Goal: Information Seeking & Learning: Learn about a topic

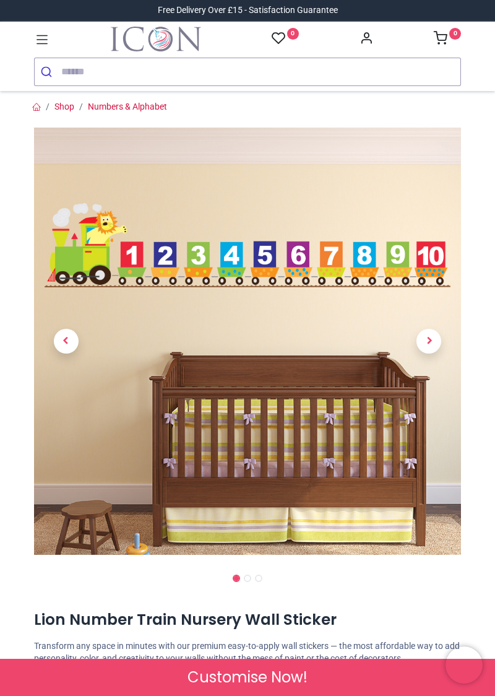
click at [438, 347] on span "Next" at bounding box center [428, 341] width 25 height 25
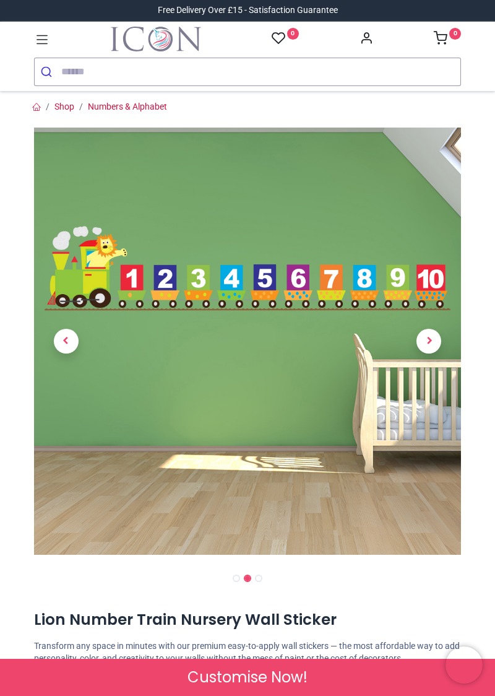
click at [438, 342] on span "Next" at bounding box center [428, 341] width 25 height 25
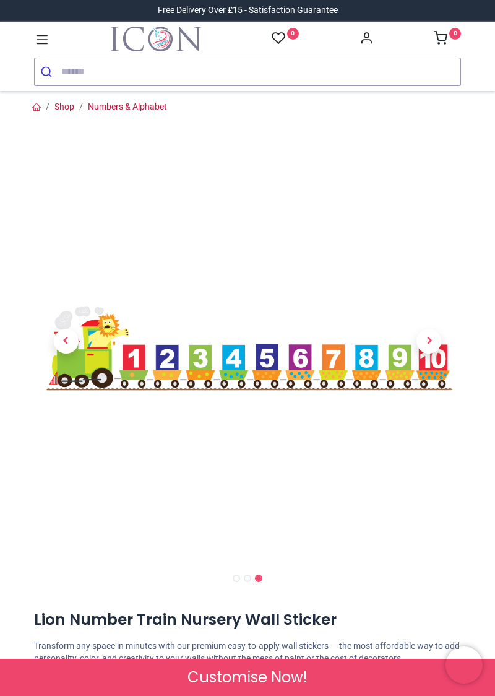
click at [429, 342] on span "Next" at bounding box center [428, 341] width 25 height 25
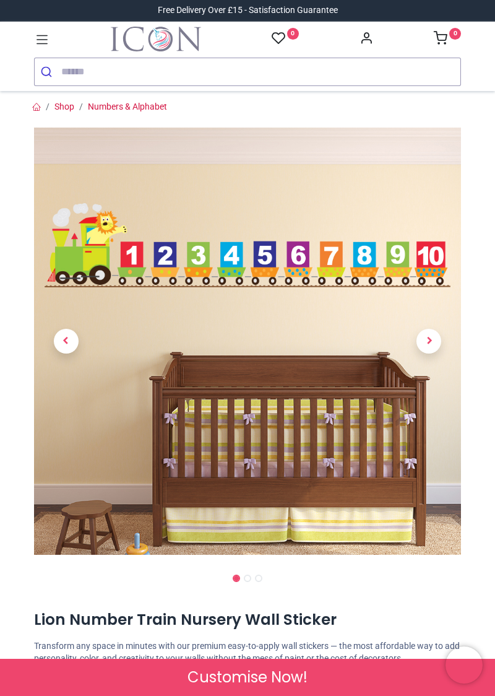
click at [428, 344] on span "Next" at bounding box center [428, 341] width 25 height 25
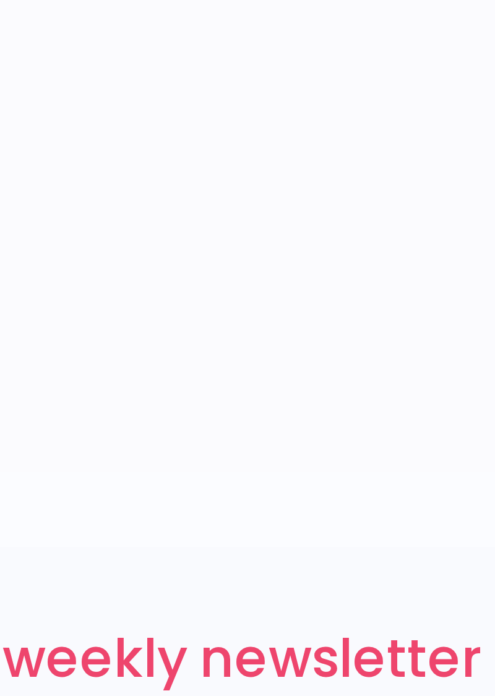
click at [34, 46] on icon at bounding box center [42, 40] width 16 height 16
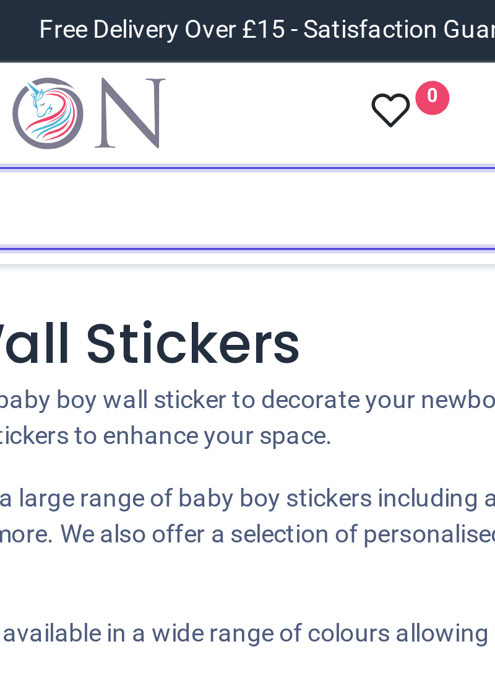
scroll to position [1, 0]
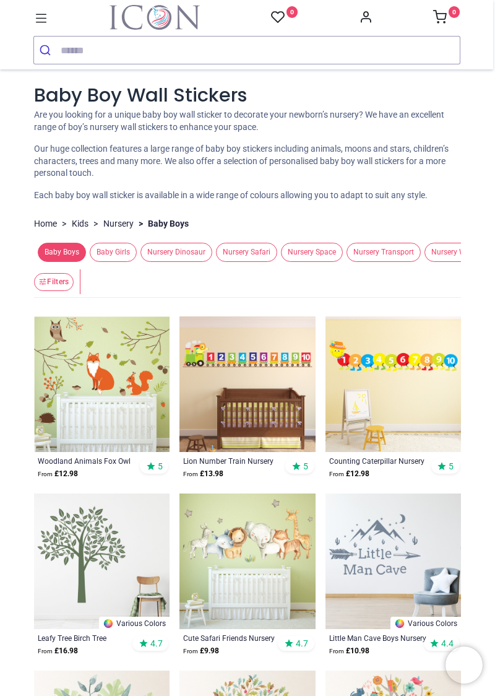
click at [410, 408] on img at bounding box center [394, 384] width 136 height 136
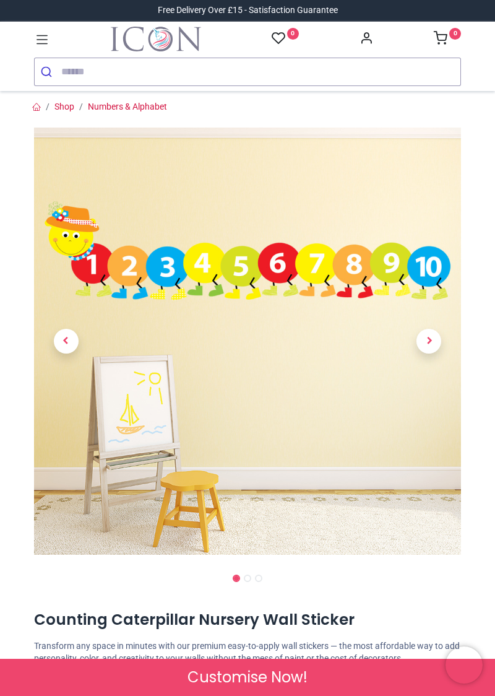
click at [440, 338] on span "Next" at bounding box center [428, 341] width 25 height 25
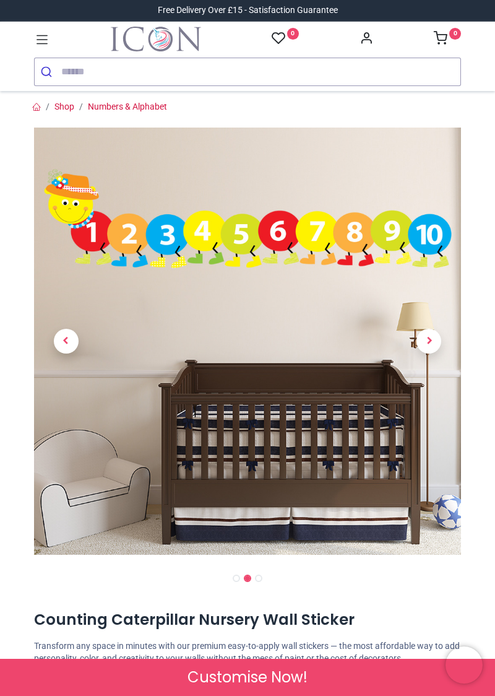
click at [438, 345] on span "Next" at bounding box center [428, 341] width 25 height 25
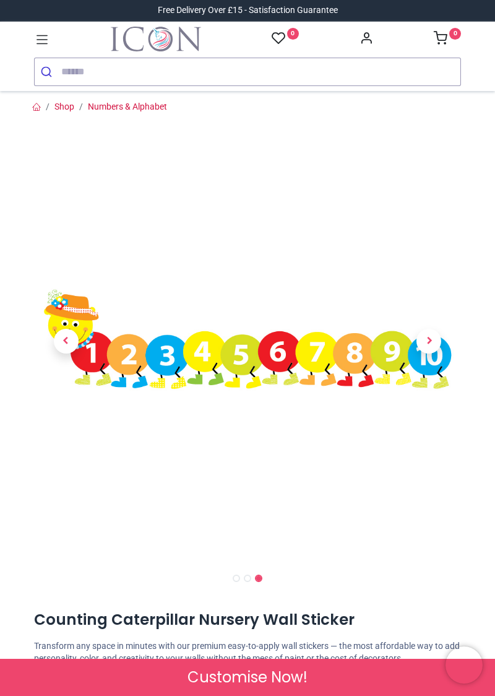
click at [438, 344] on span "Next" at bounding box center [428, 341] width 25 height 25
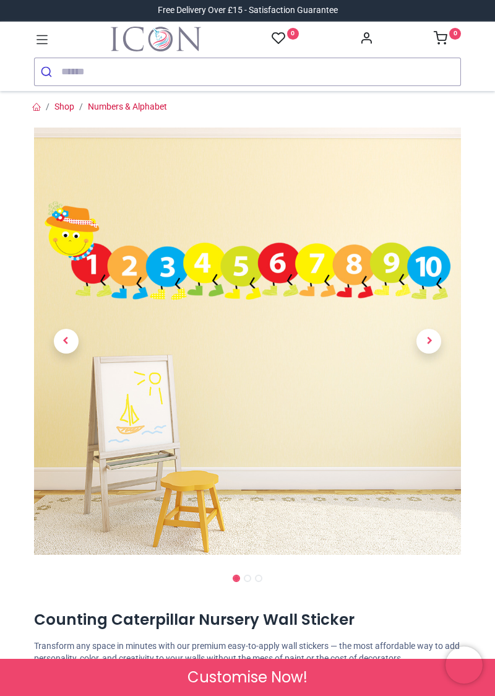
click at [429, 343] on span "Next" at bounding box center [428, 341] width 25 height 25
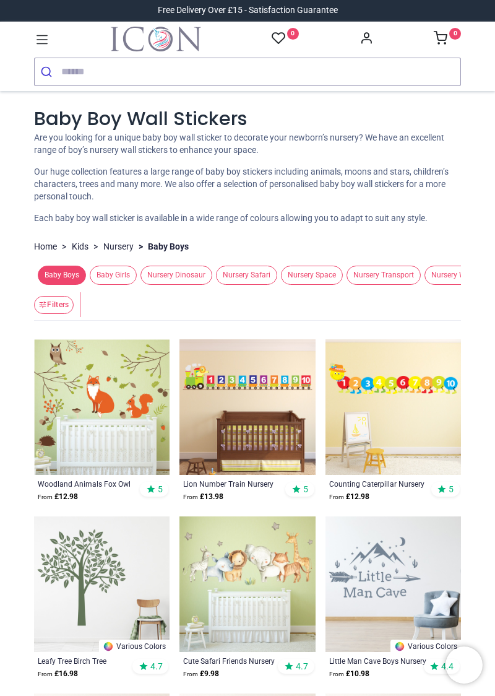
click at [231, 579] on img at bounding box center [247, 584] width 136 height 136
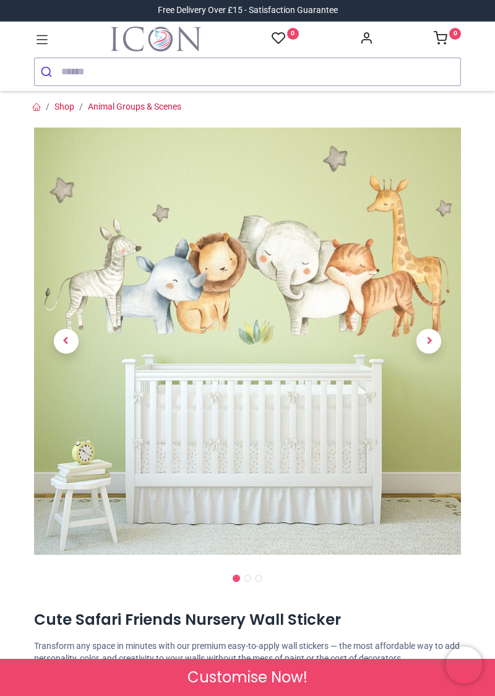
click at [431, 340] on span "Next" at bounding box center [428, 341] width 25 height 25
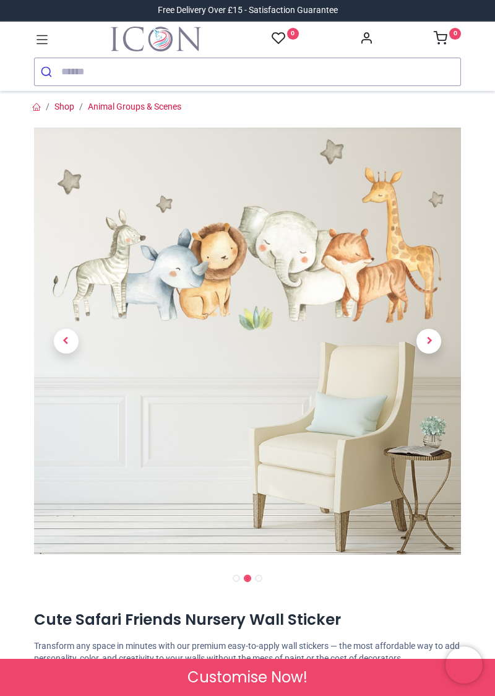
click at [428, 342] on span "Next" at bounding box center [428, 341] width 25 height 25
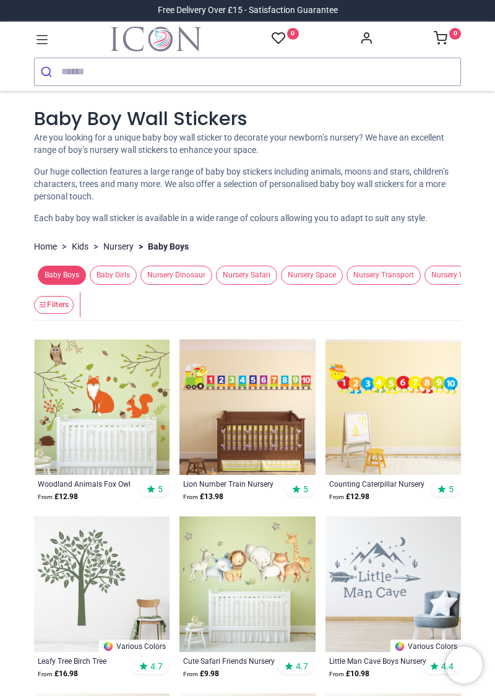
click at [101, 418] on img at bounding box center [102, 407] width 136 height 136
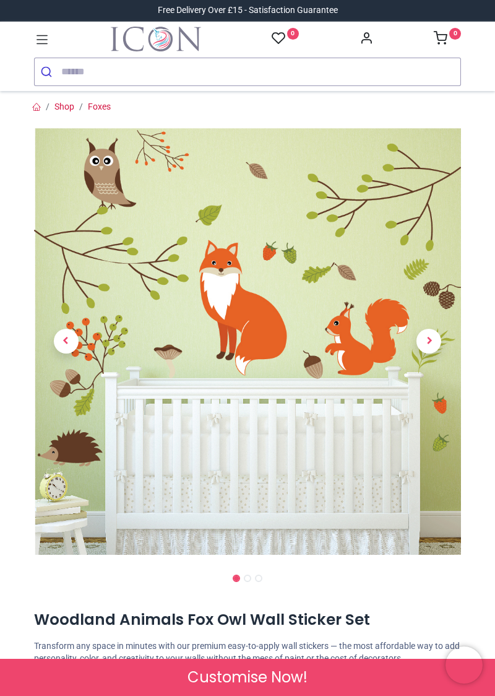
click at [437, 344] on span "Next" at bounding box center [428, 341] width 25 height 25
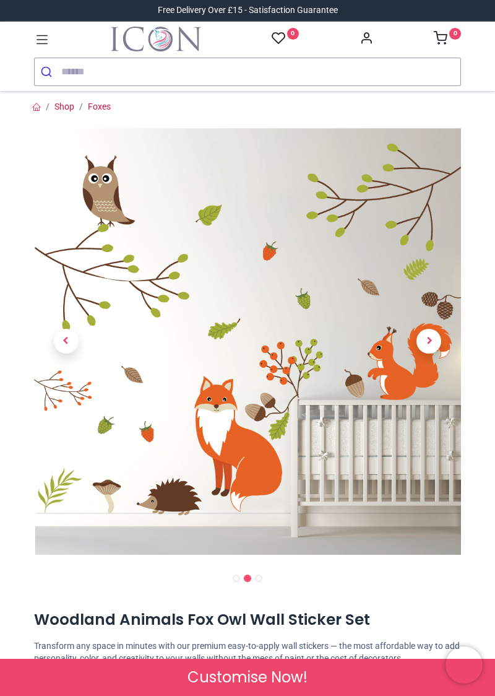
click at [439, 348] on link at bounding box center [429, 341] width 64 height 299
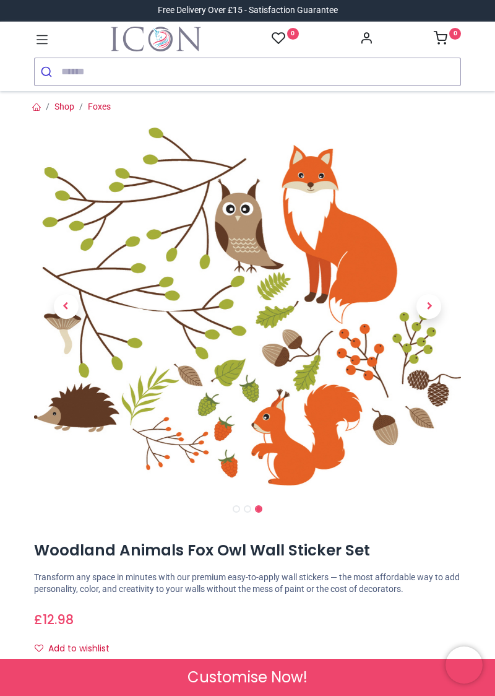
click at [459, 365] on link at bounding box center [429, 306] width 64 height 251
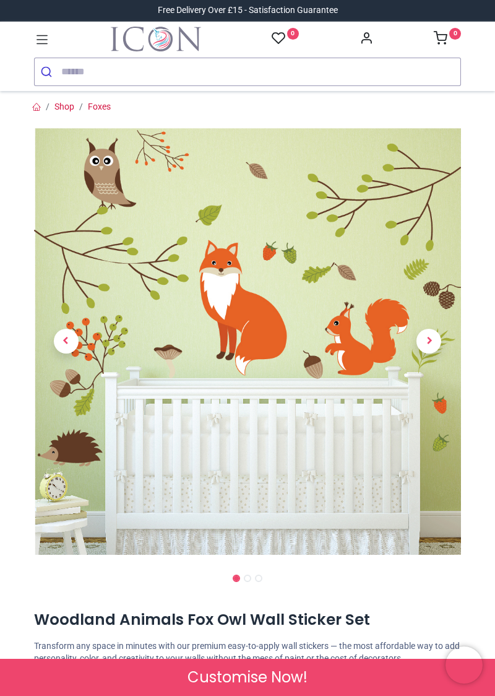
click at [428, 344] on span "Next" at bounding box center [428, 341] width 25 height 25
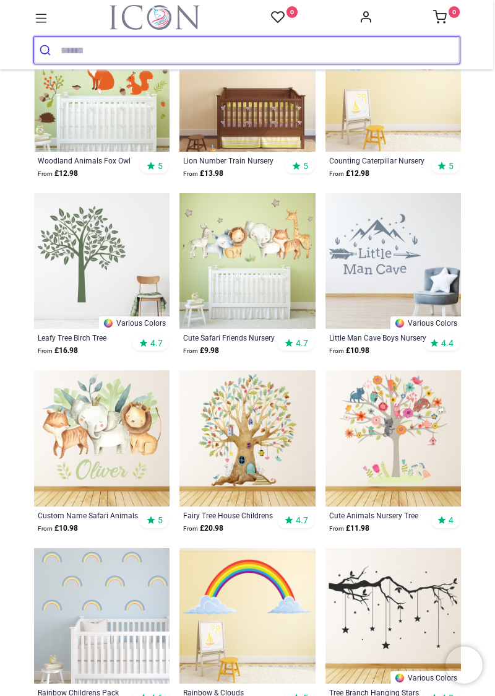
scroll to position [303, 0]
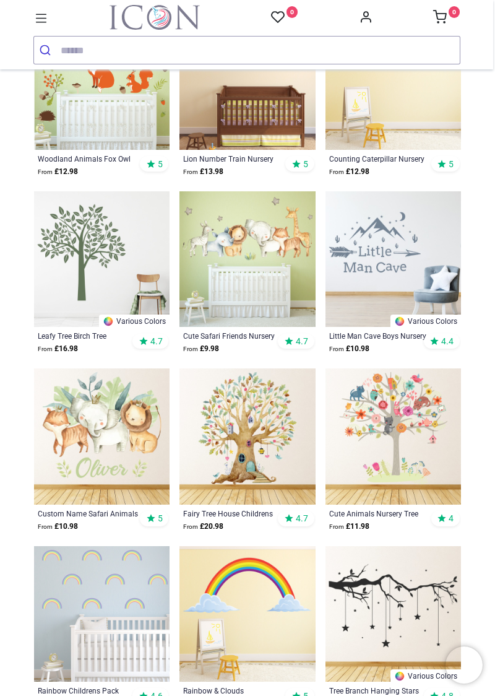
click at [423, 459] on img at bounding box center [394, 436] width 136 height 136
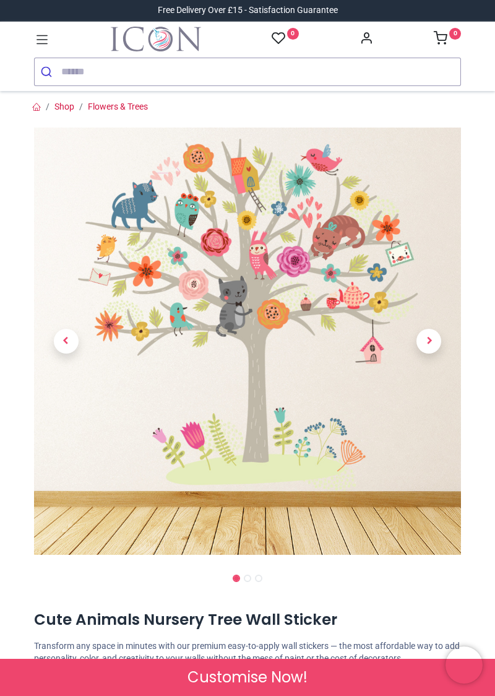
click at [438, 348] on span "Next" at bounding box center [428, 341] width 25 height 25
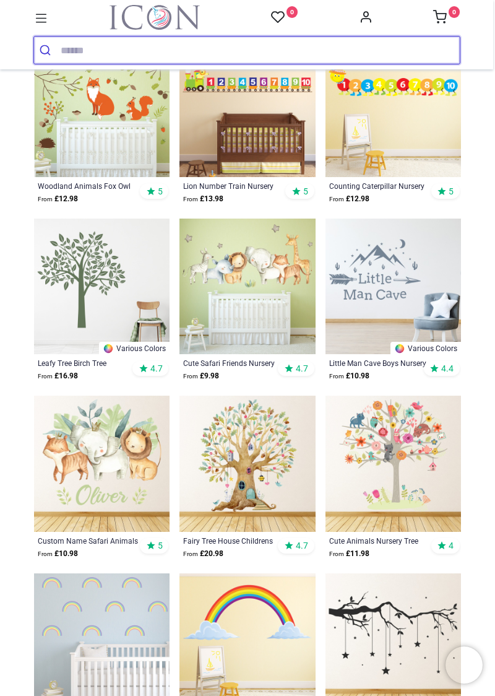
scroll to position [277, 0]
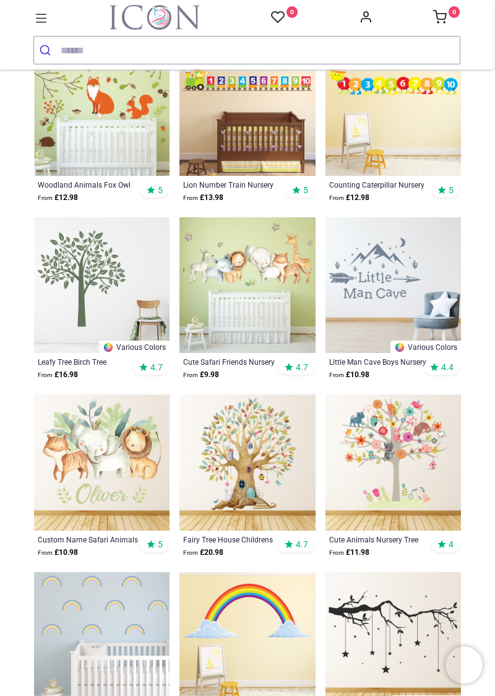
click at [231, 480] on img at bounding box center [247, 462] width 136 height 136
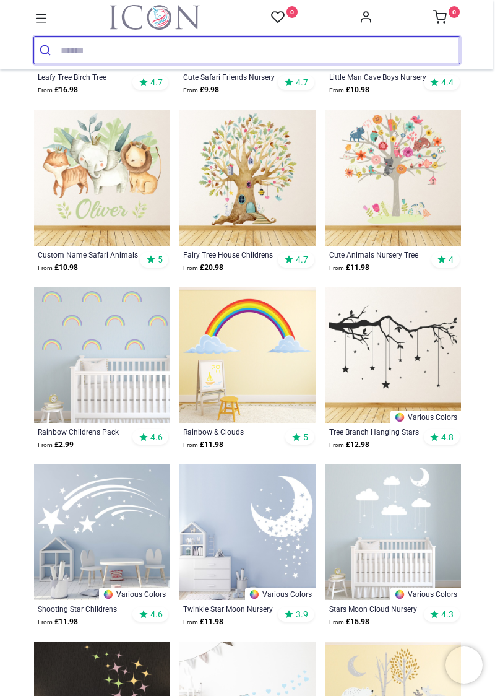
scroll to position [563, 0]
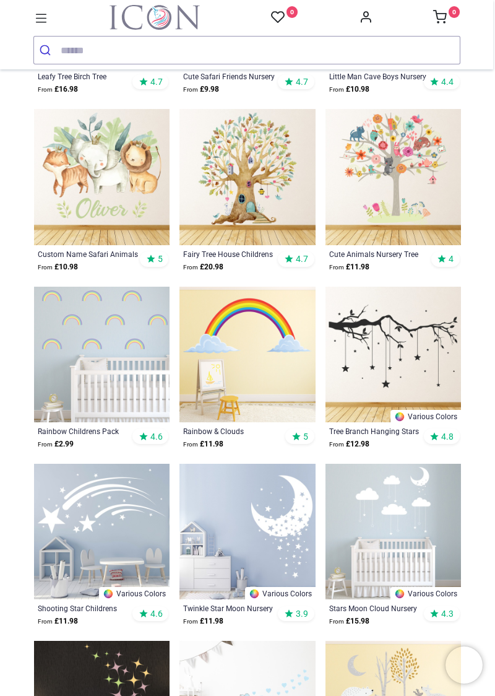
click at [222, 337] on img at bounding box center [247, 355] width 136 height 136
click at [209, 345] on img at bounding box center [247, 355] width 136 height 136
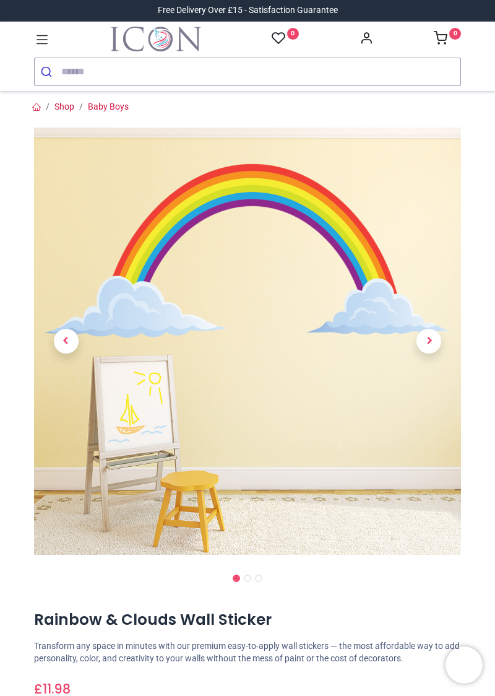
click at [431, 339] on span "Next" at bounding box center [428, 341] width 25 height 25
click at [434, 351] on link at bounding box center [429, 341] width 64 height 299
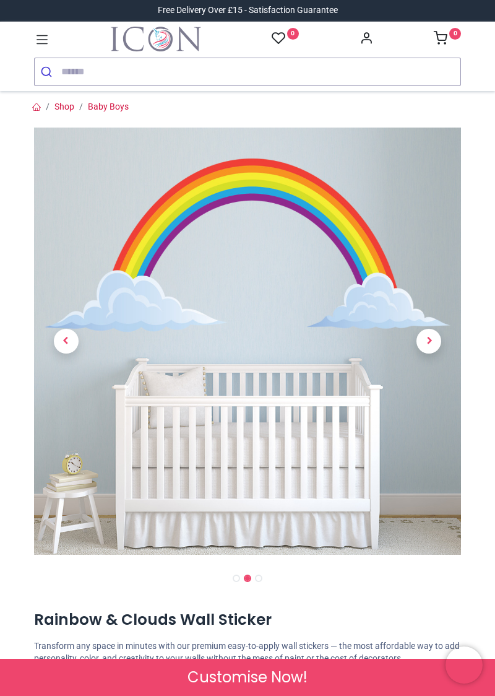
click at [439, 345] on span "Next" at bounding box center [428, 341] width 25 height 25
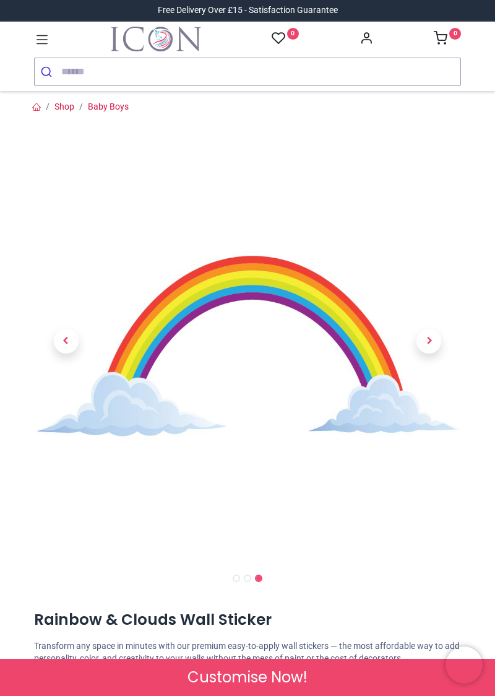
click at [439, 348] on link at bounding box center [429, 341] width 64 height 299
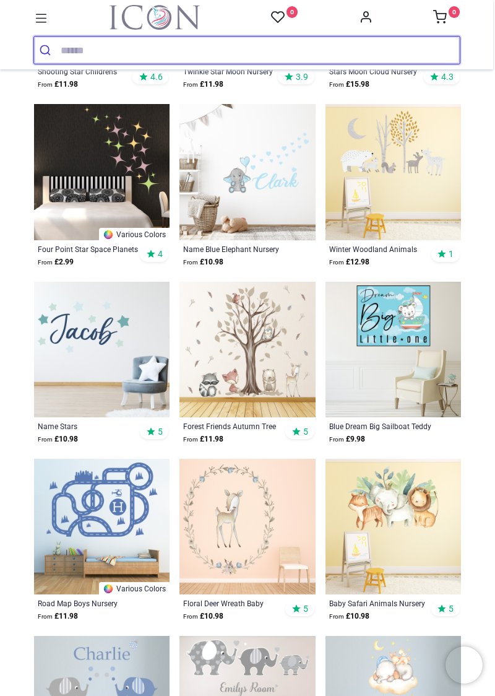
scroll to position [1100, 0]
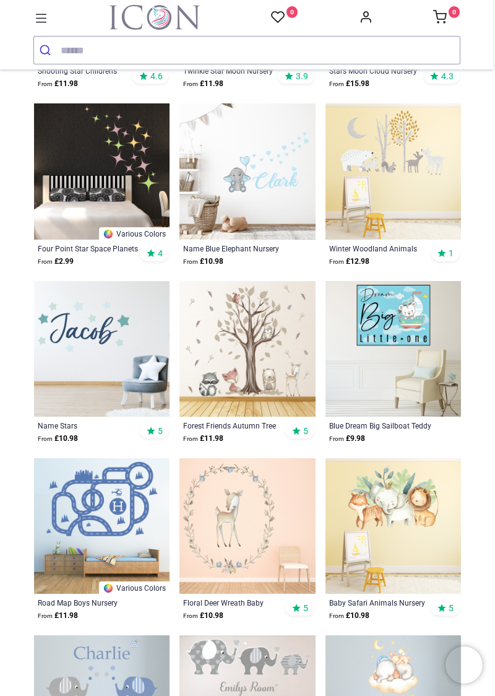
click at [281, 377] on img at bounding box center [247, 349] width 136 height 136
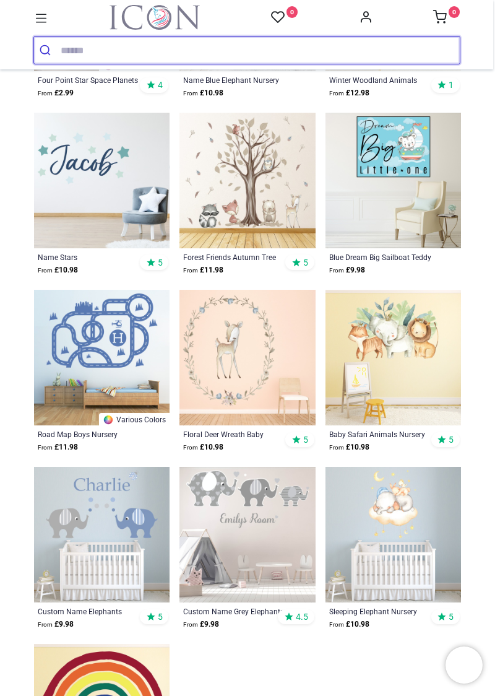
scroll to position [1399, 0]
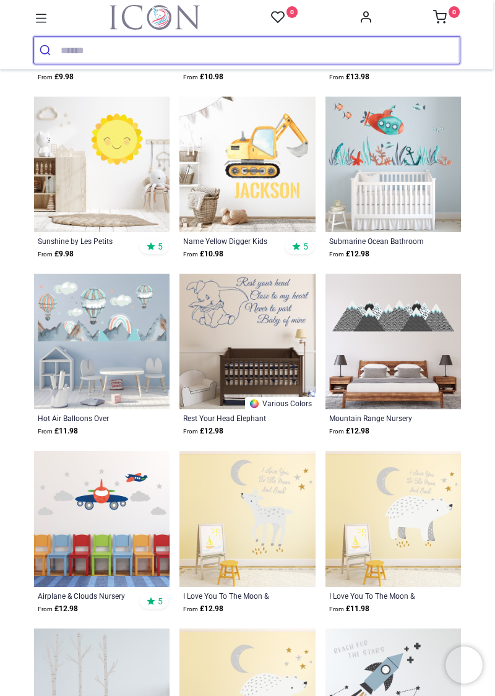
scroll to position [2525, 0]
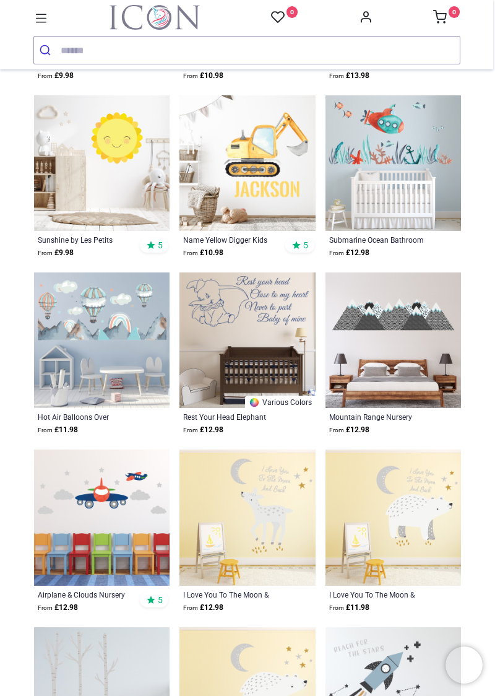
click at [234, 331] on img at bounding box center [247, 340] width 136 height 136
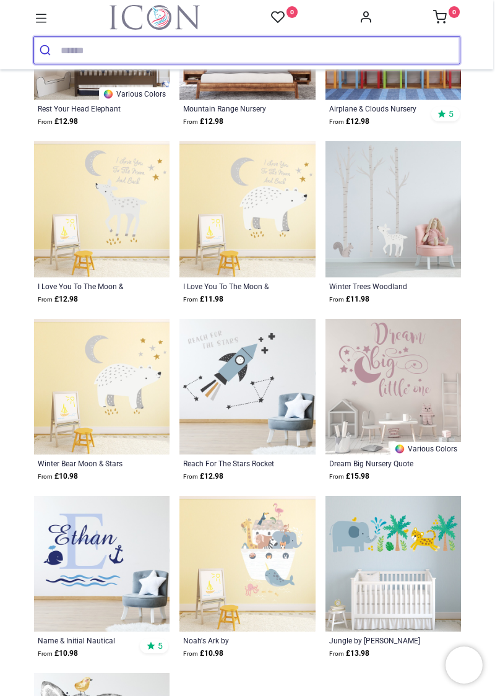
scroll to position [1265, 0]
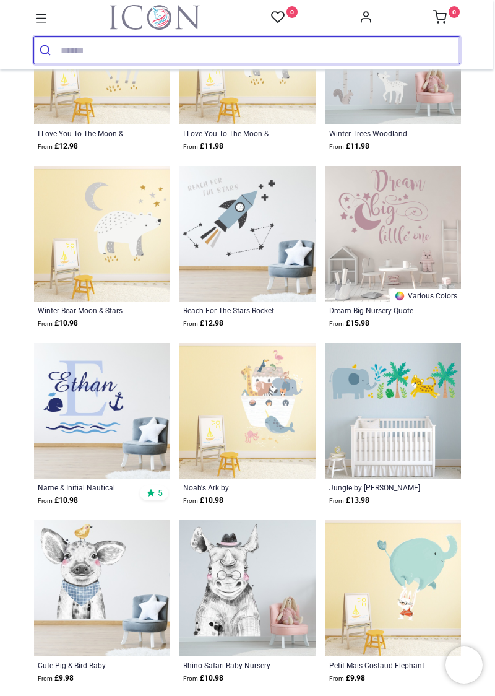
scroll to position [1468, 0]
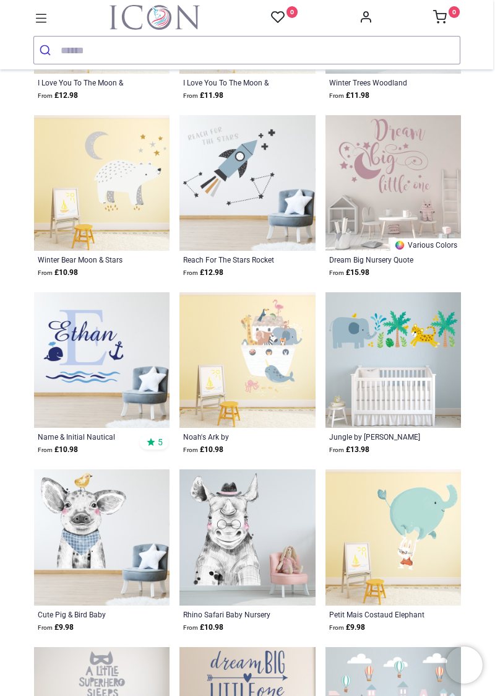
click at [246, 356] on img at bounding box center [247, 360] width 136 height 136
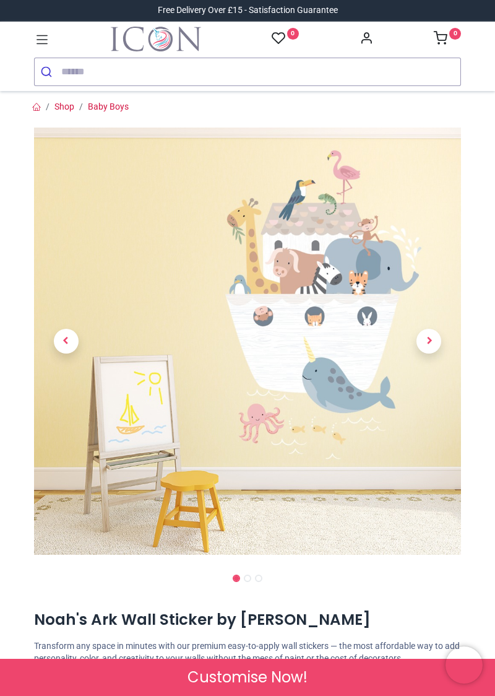
click at [431, 342] on span "Next" at bounding box center [428, 341] width 25 height 25
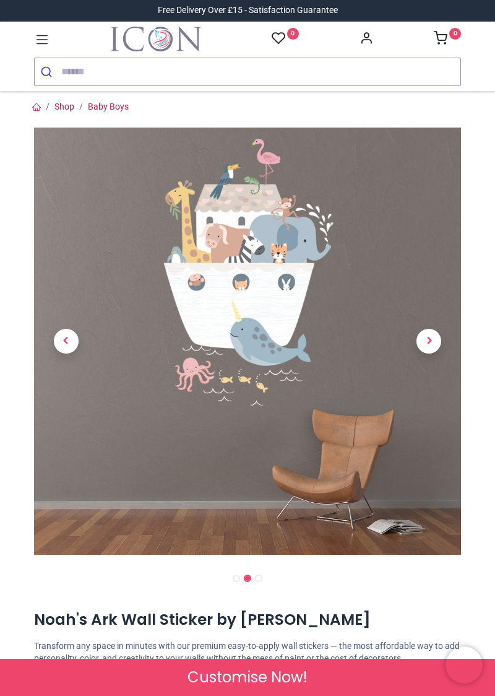
click at [430, 342] on span "Next" at bounding box center [428, 341] width 25 height 25
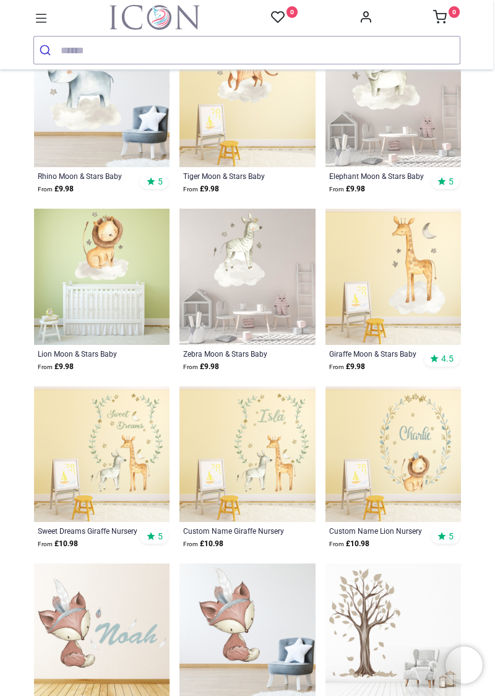
scroll to position [1197, 0]
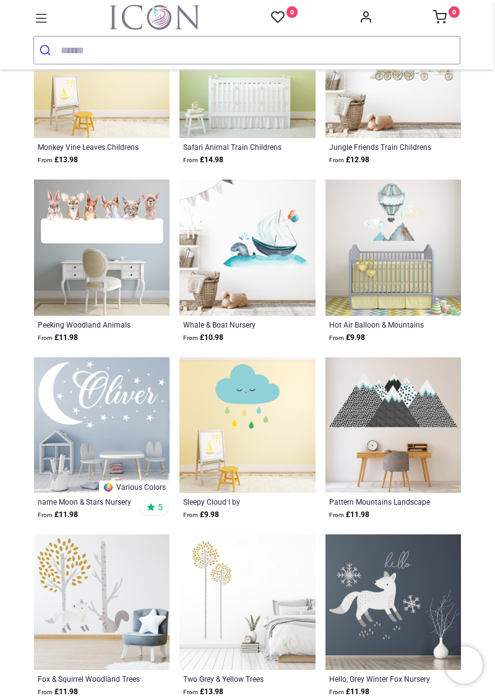
scroll to position [2822, 0]
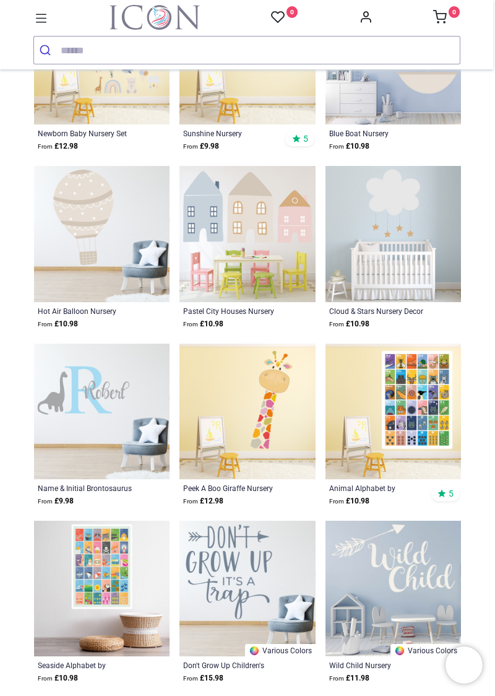
scroll to position [3897, 0]
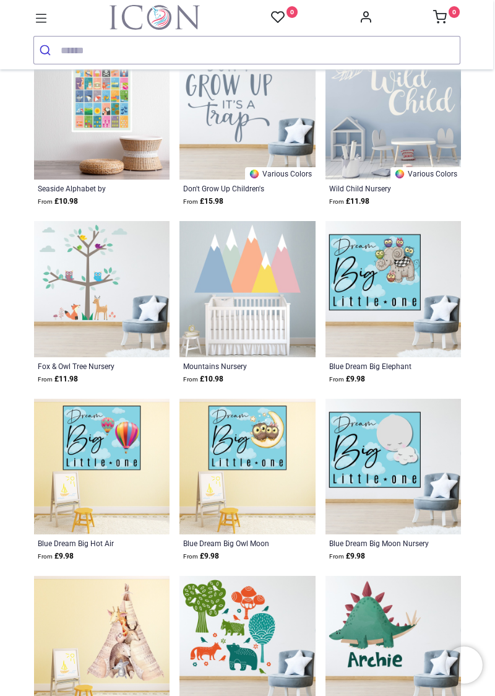
scroll to position [4374, 0]
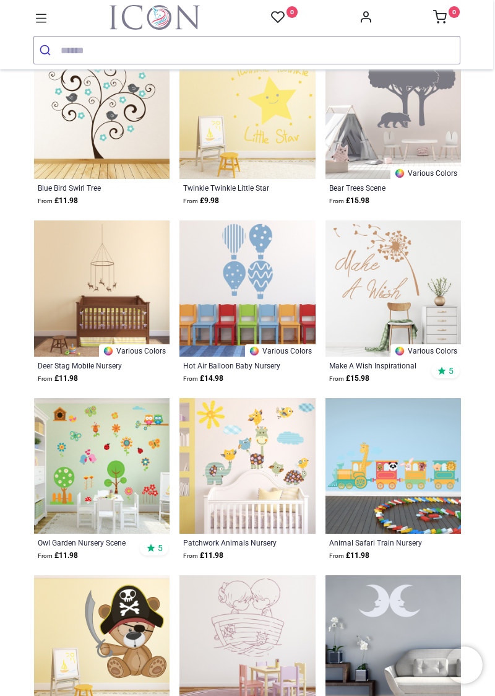
scroll to position [6147, 0]
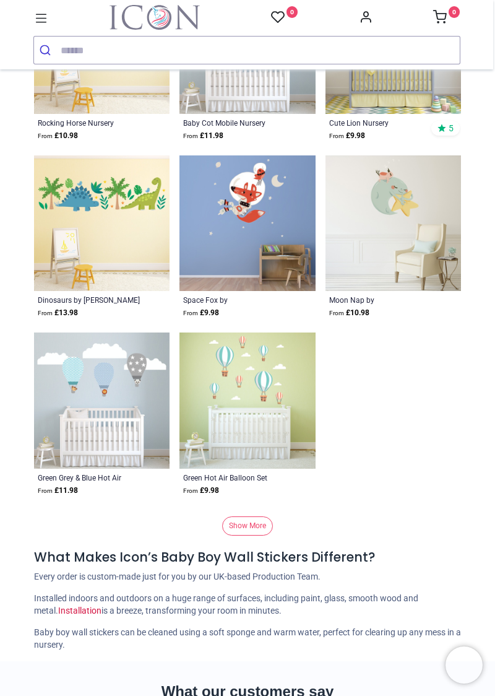
scroll to position [8161, 0]
click at [252, 519] on link "Show More" at bounding box center [247, 524] width 51 height 19
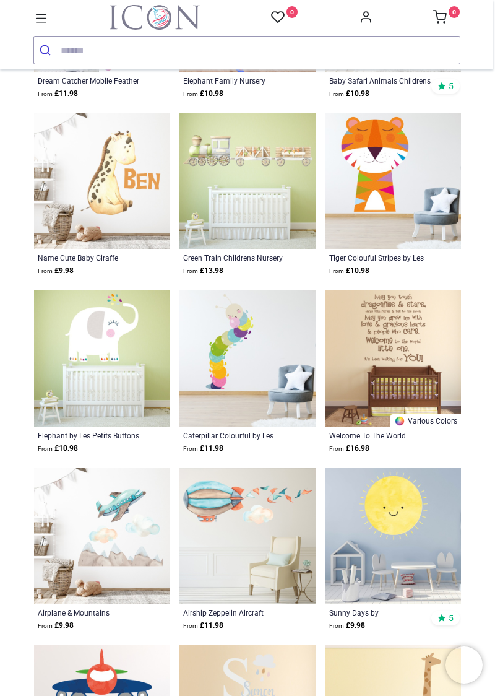
scroll to position [9266, 0]
click at [421, 347] on img at bounding box center [394, 358] width 136 height 136
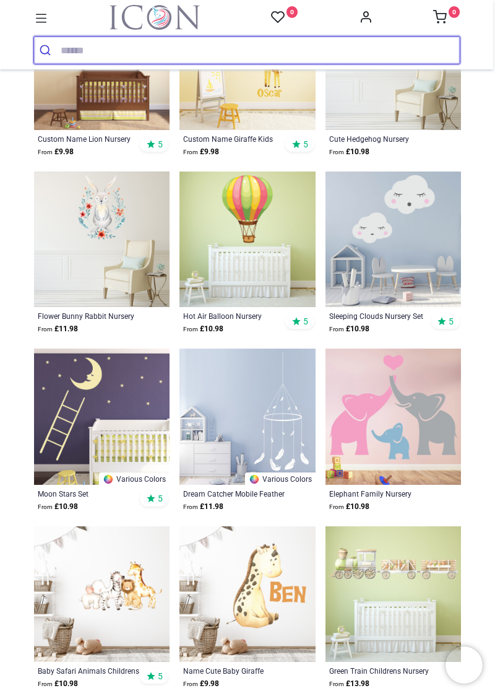
scroll to position [527, 0]
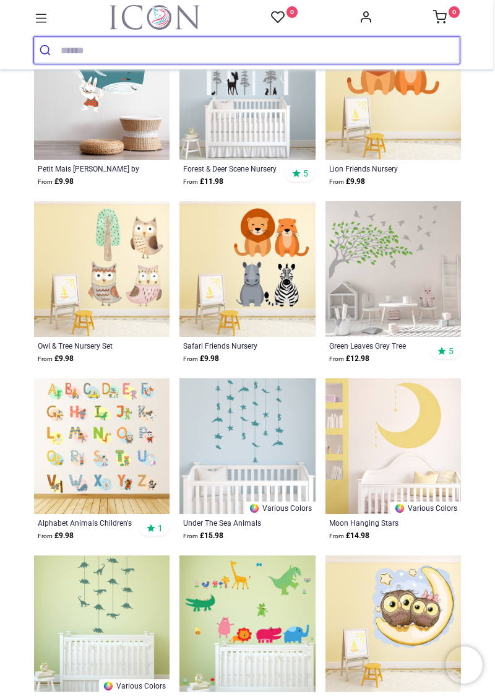
scroll to position [1913, 0]
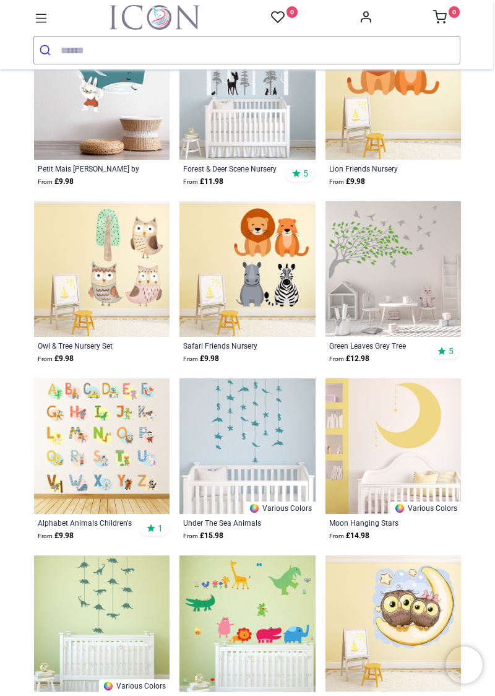
click at [135, 452] on img at bounding box center [102, 446] width 136 height 136
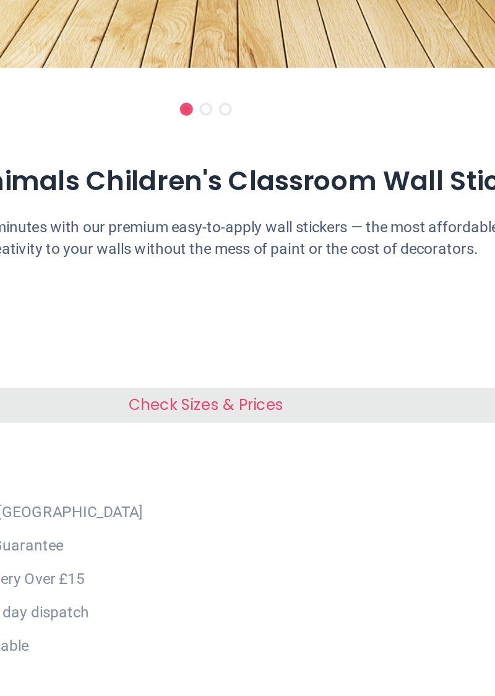
scroll to position [384, 0]
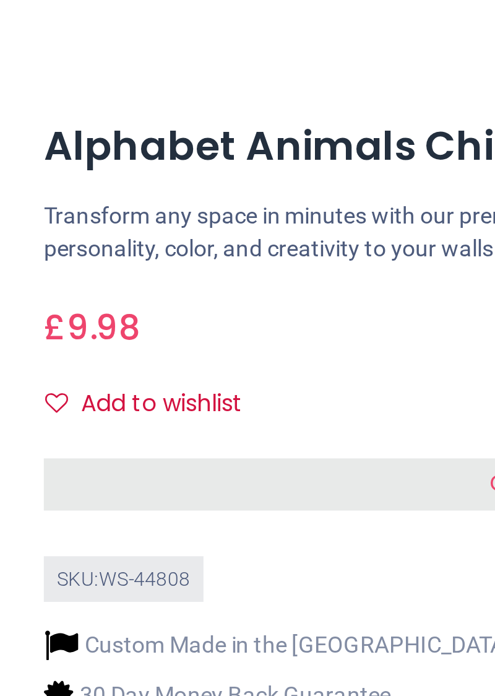
click at [183, 289] on div "£ 9.98 9.98 GBP £ 9.98 £ 9.98 Not Available For Sale" at bounding box center [247, 280] width 427 height 23
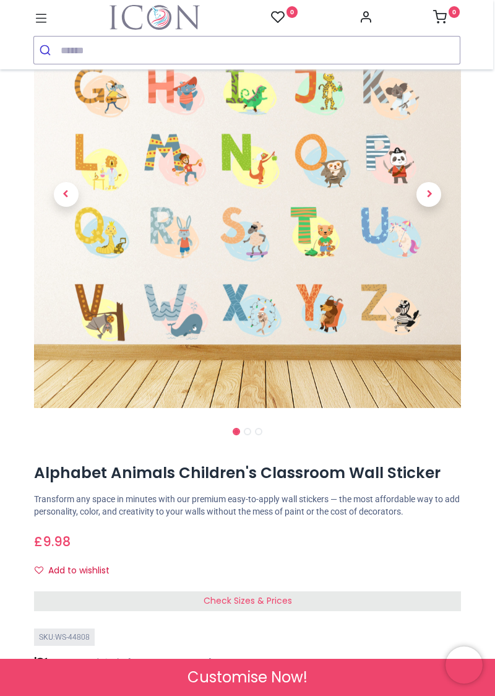
scroll to position [0, 0]
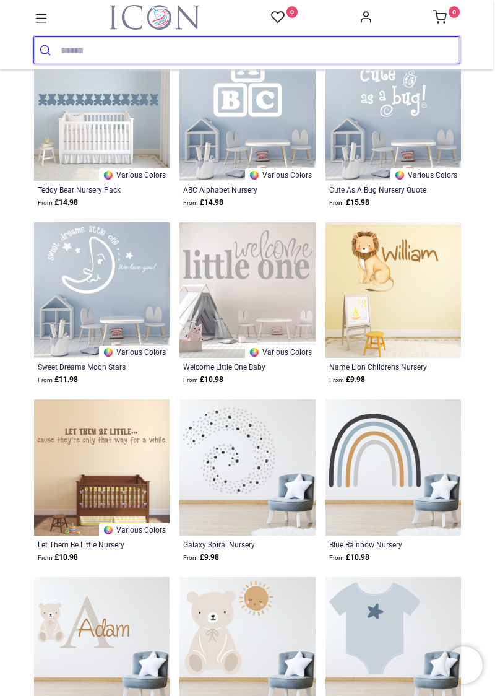
scroll to position [1007, 0]
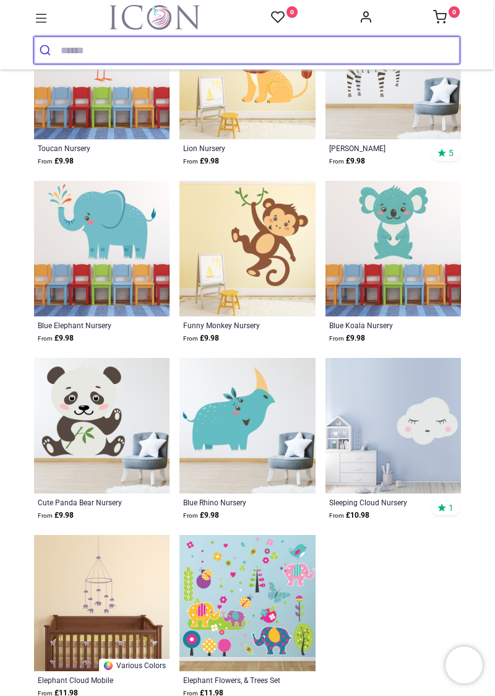
scroll to position [2999, 0]
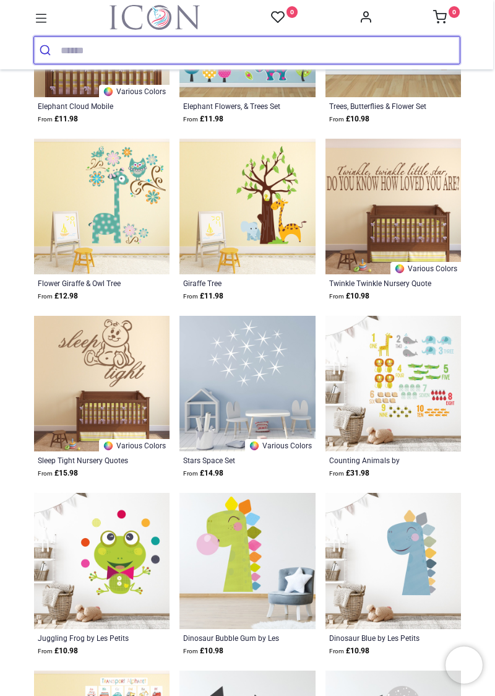
scroll to position [3571, 0]
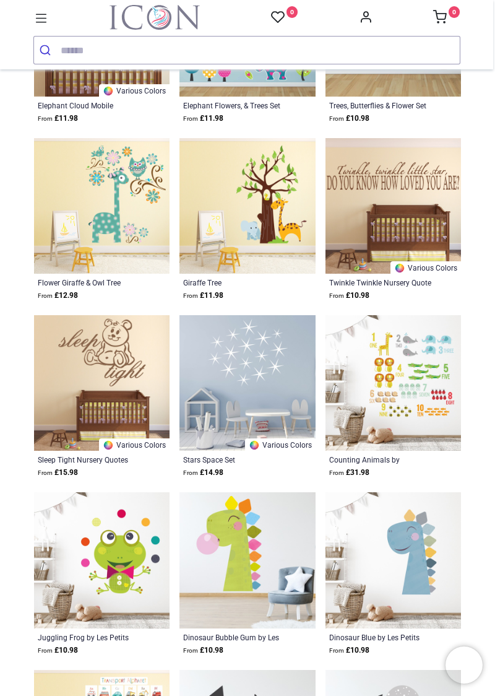
click at [418, 396] on img at bounding box center [394, 383] width 136 height 136
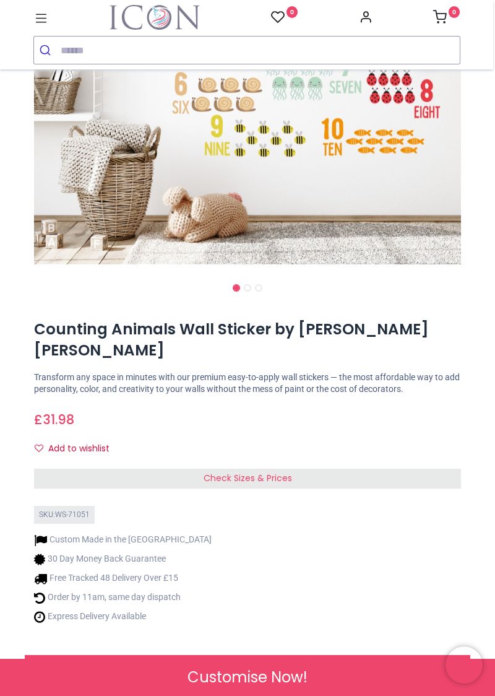
scroll to position [271, 0]
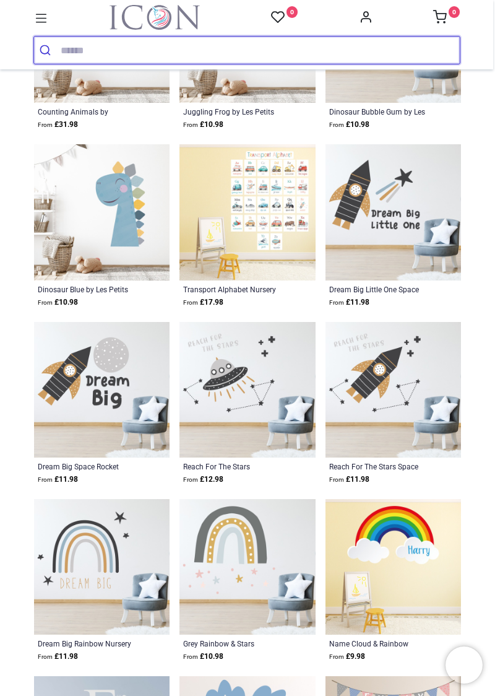
scroll to position [733, 0]
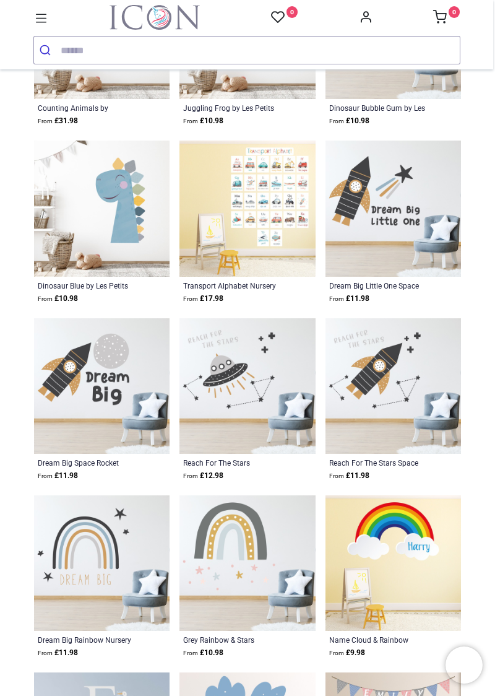
click at [288, 228] on img at bounding box center [247, 208] width 136 height 136
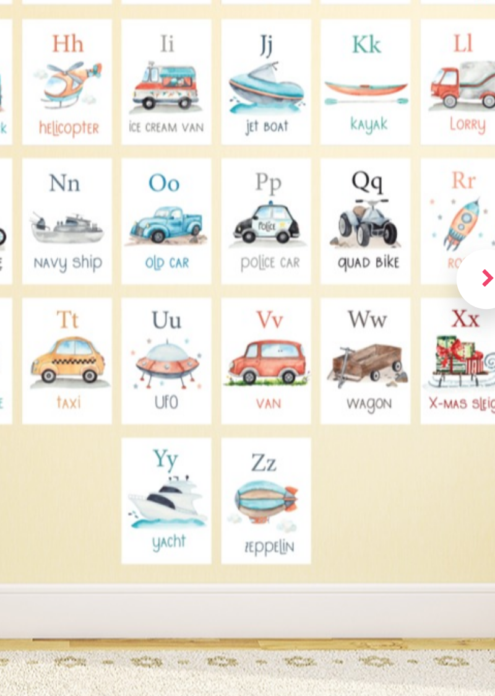
scroll to position [82, 0]
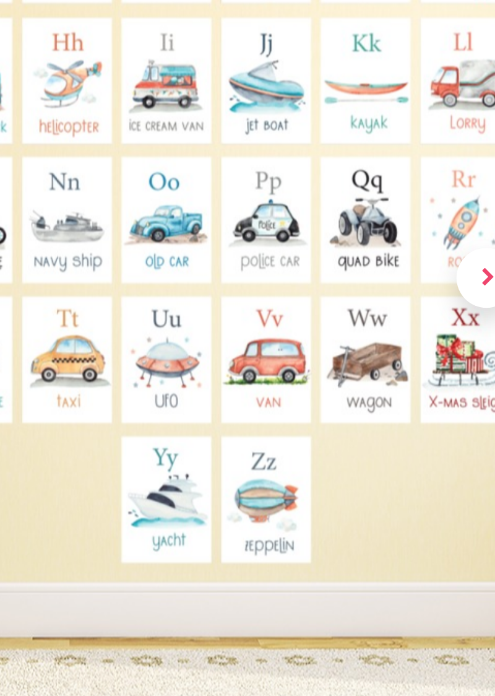
click at [366, 316] on img at bounding box center [247, 237] width 427 height 427
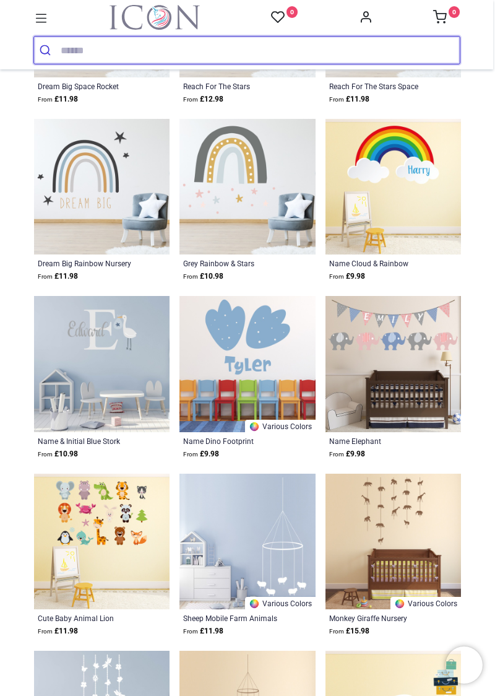
scroll to position [1110, 0]
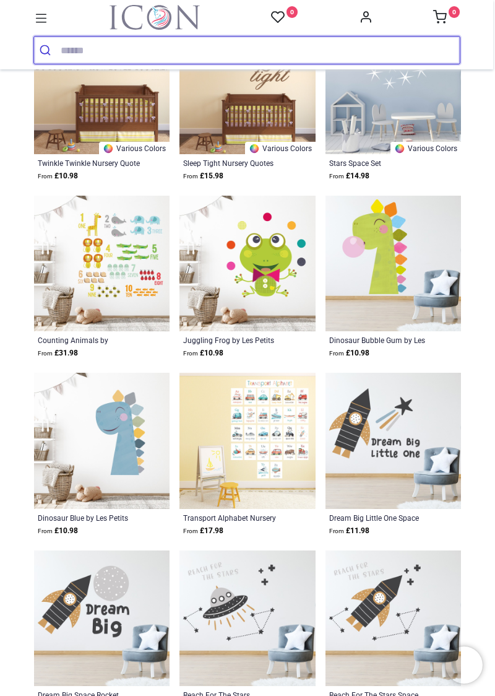
scroll to position [500, 0]
